Goal: Task Accomplishment & Management: Use online tool/utility

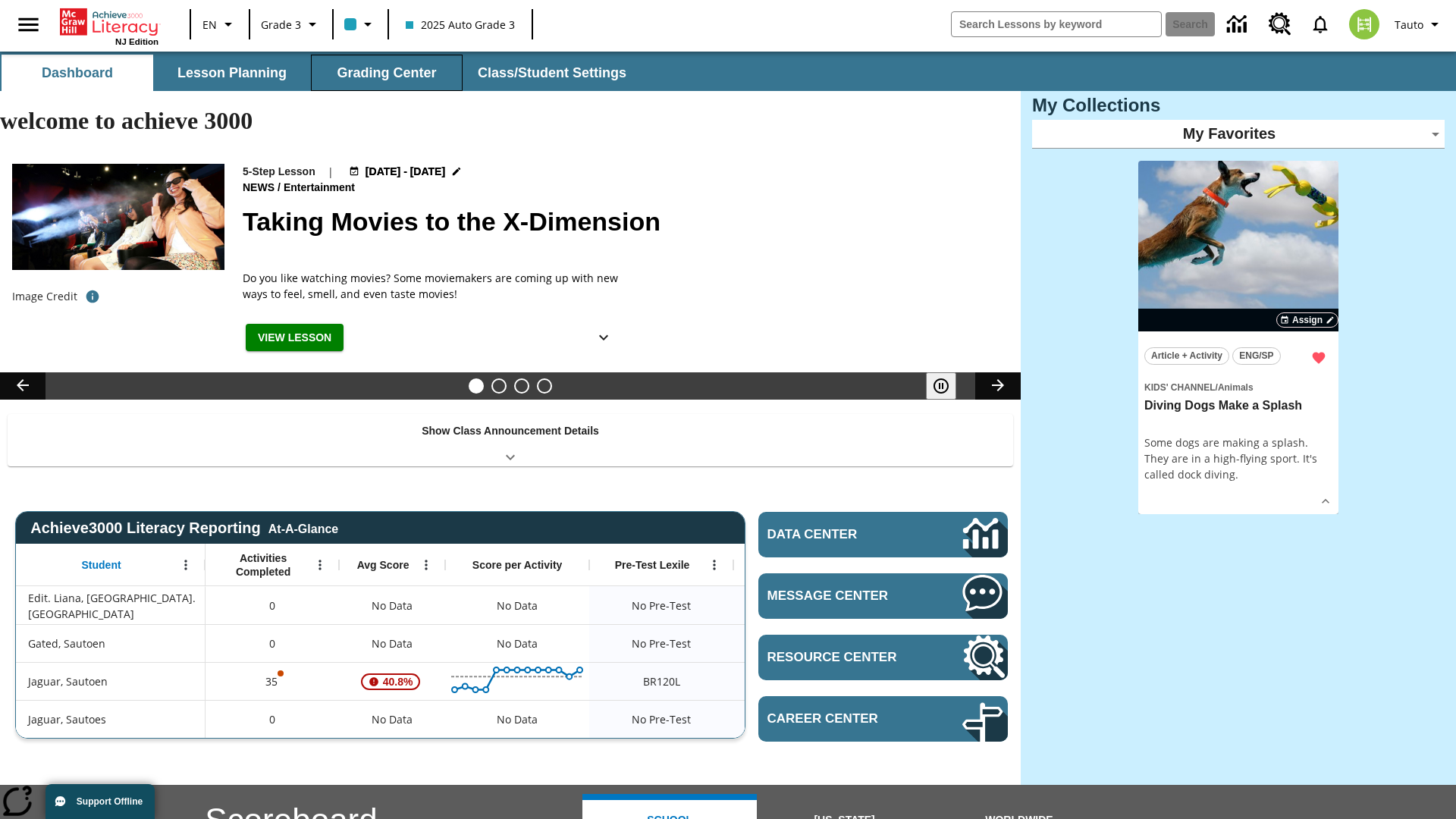
click at [387, 73] on button "Grading Center" at bounding box center [386, 72] width 151 height 36
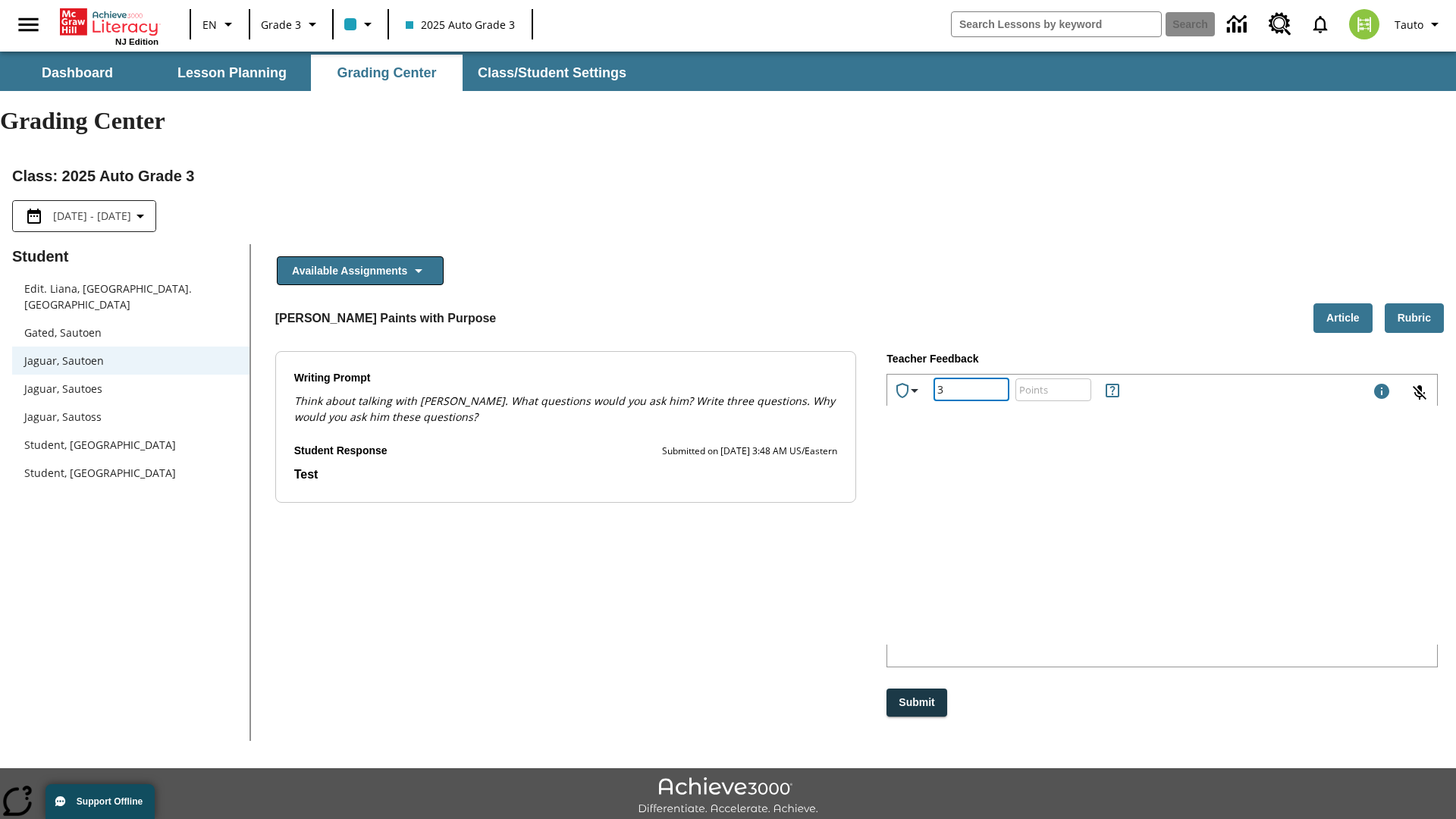
type input "3"
type input "10"
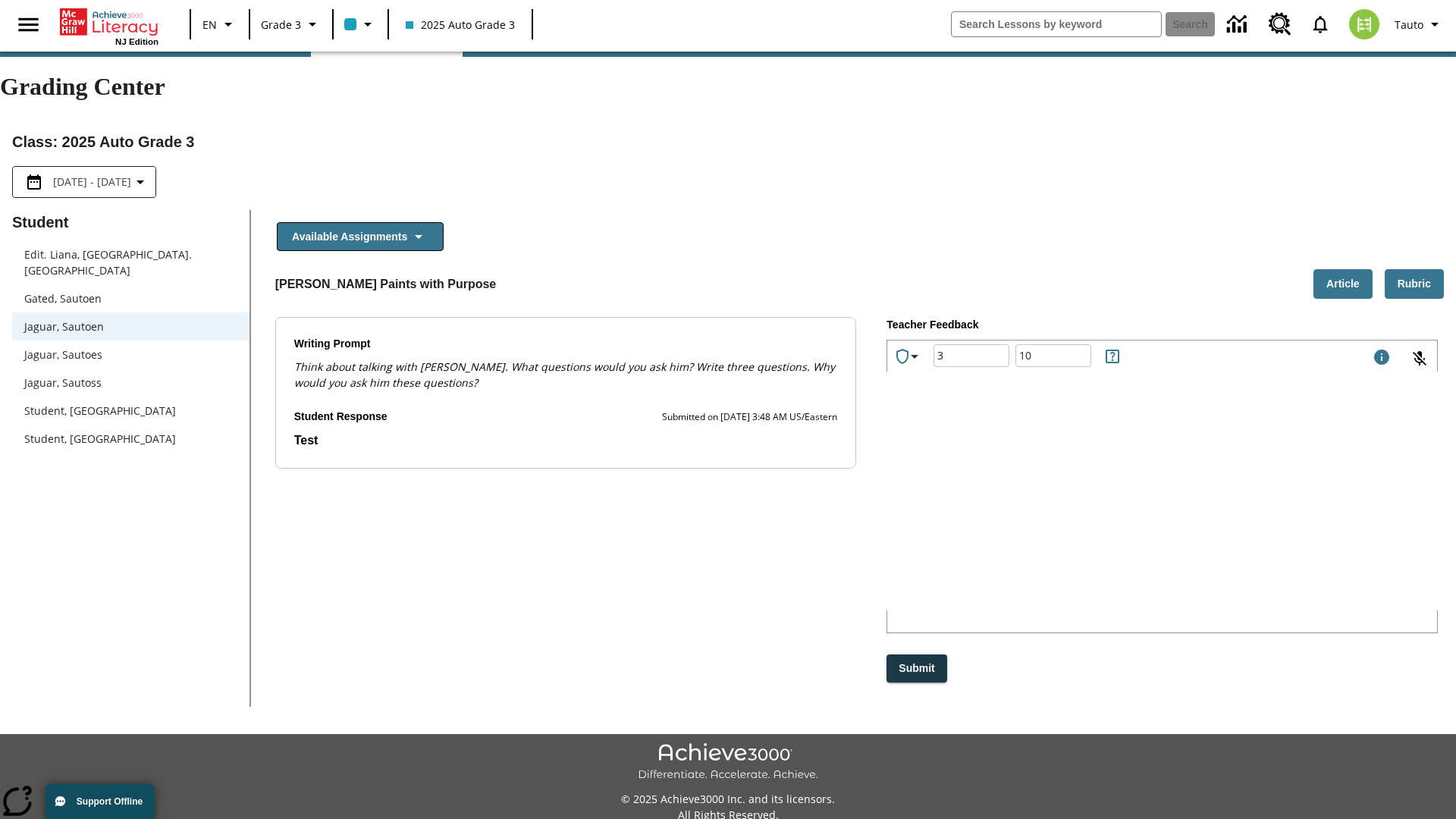
click at [1102, 514] on p "Type your response here." at bounding box center [1001, 514] width 203 height 17
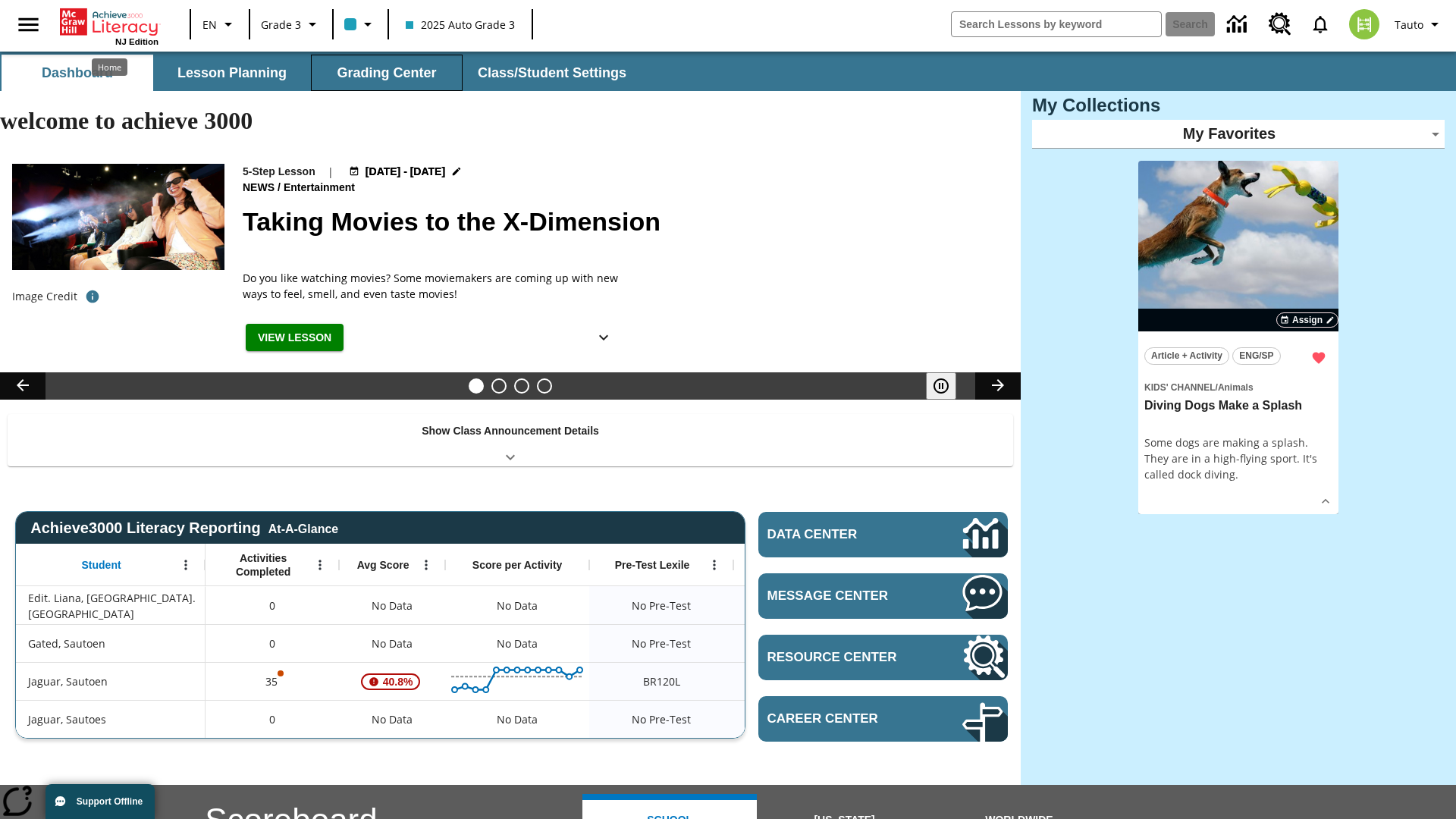
click at [387, 73] on button "Grading Center" at bounding box center [386, 72] width 151 height 36
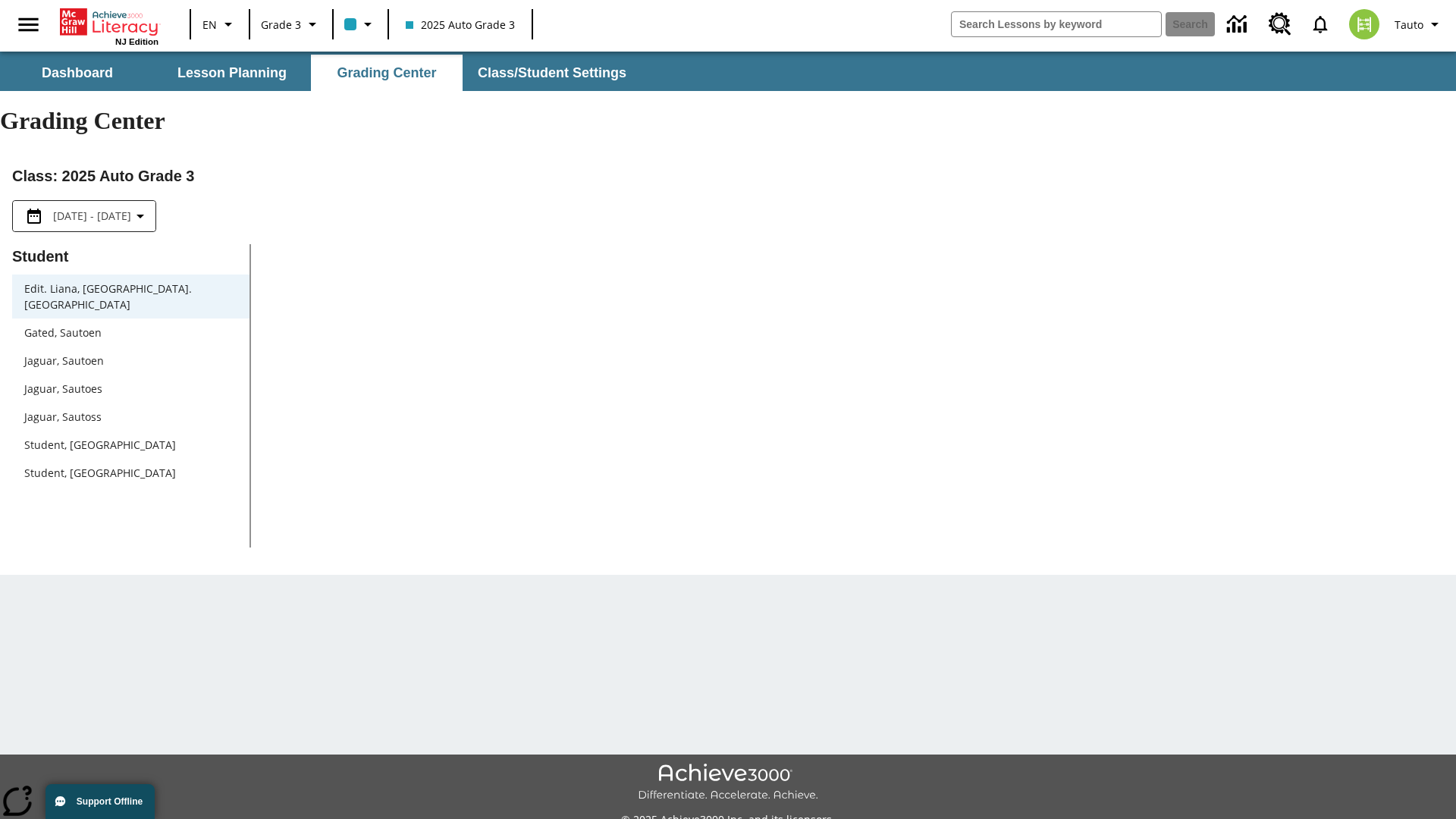
click at [131, 353] on span "Jaguar, Sautoen" at bounding box center [131, 361] width 213 height 16
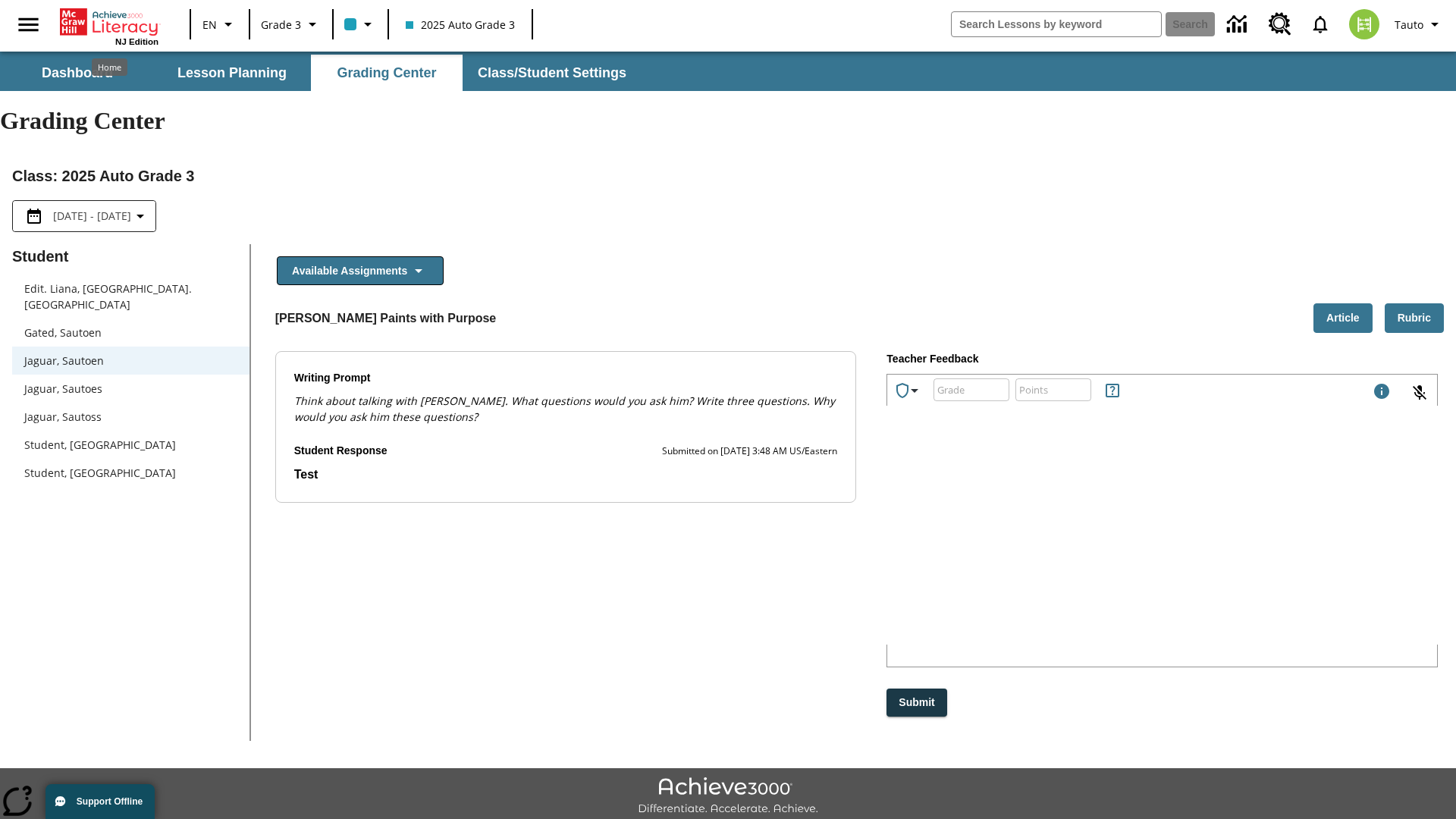
click at [1102, 548] on p "dXFYt" at bounding box center [1001, 548] width 203 height 17
